Goal: Task Accomplishment & Management: Manage account settings

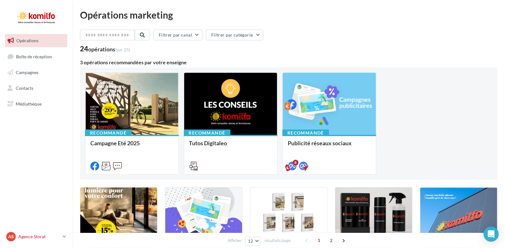
click at [26, 238] on p "Agence Storat" at bounding box center [39, 236] width 42 height 6
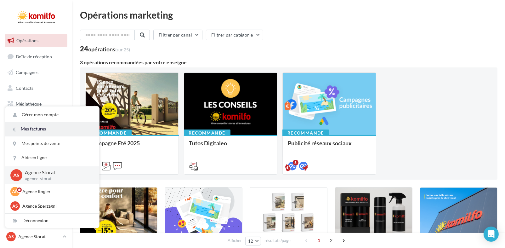
click at [66, 126] on link "Mes factures" at bounding box center [52, 129] width 94 height 14
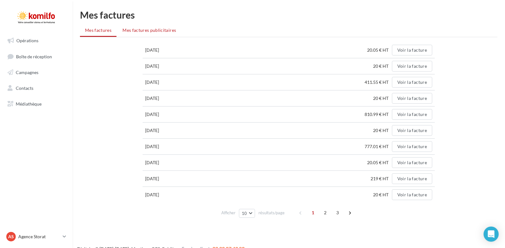
click at [135, 30] on span "Mes factures publicitaires" at bounding box center [148, 29] width 53 height 5
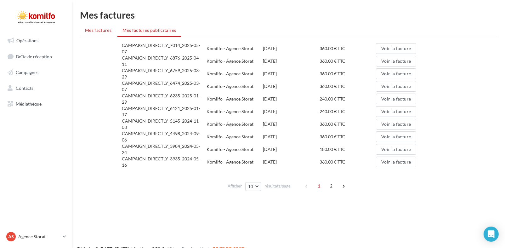
click at [108, 32] on span "Mes factures" at bounding box center [98, 29] width 26 height 5
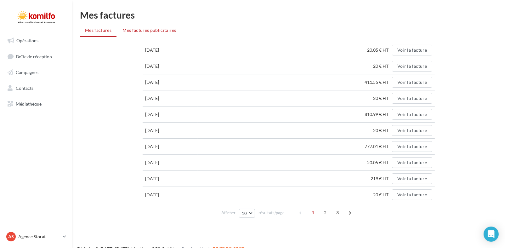
click at [162, 33] on li "Mes factures publicitaires" at bounding box center [149, 30] width 64 height 11
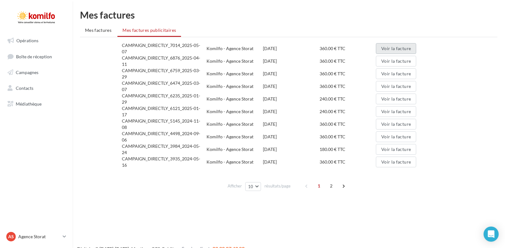
click at [407, 46] on button "Voir la facture" at bounding box center [396, 48] width 40 height 11
click at [410, 61] on button "Voir la facture" at bounding box center [396, 61] width 40 height 11
